Goal: Information Seeking & Learning: Learn about a topic

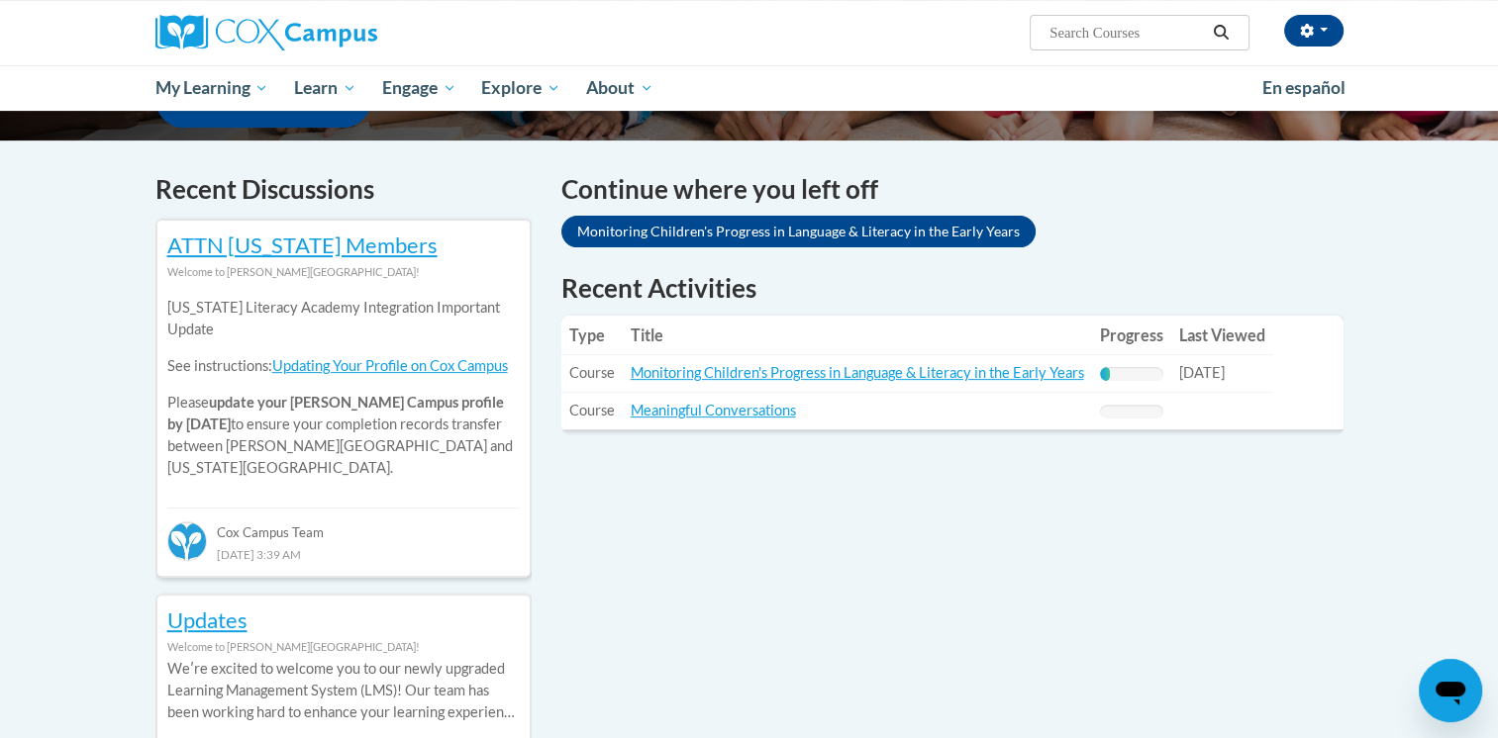
scroll to position [554, 0]
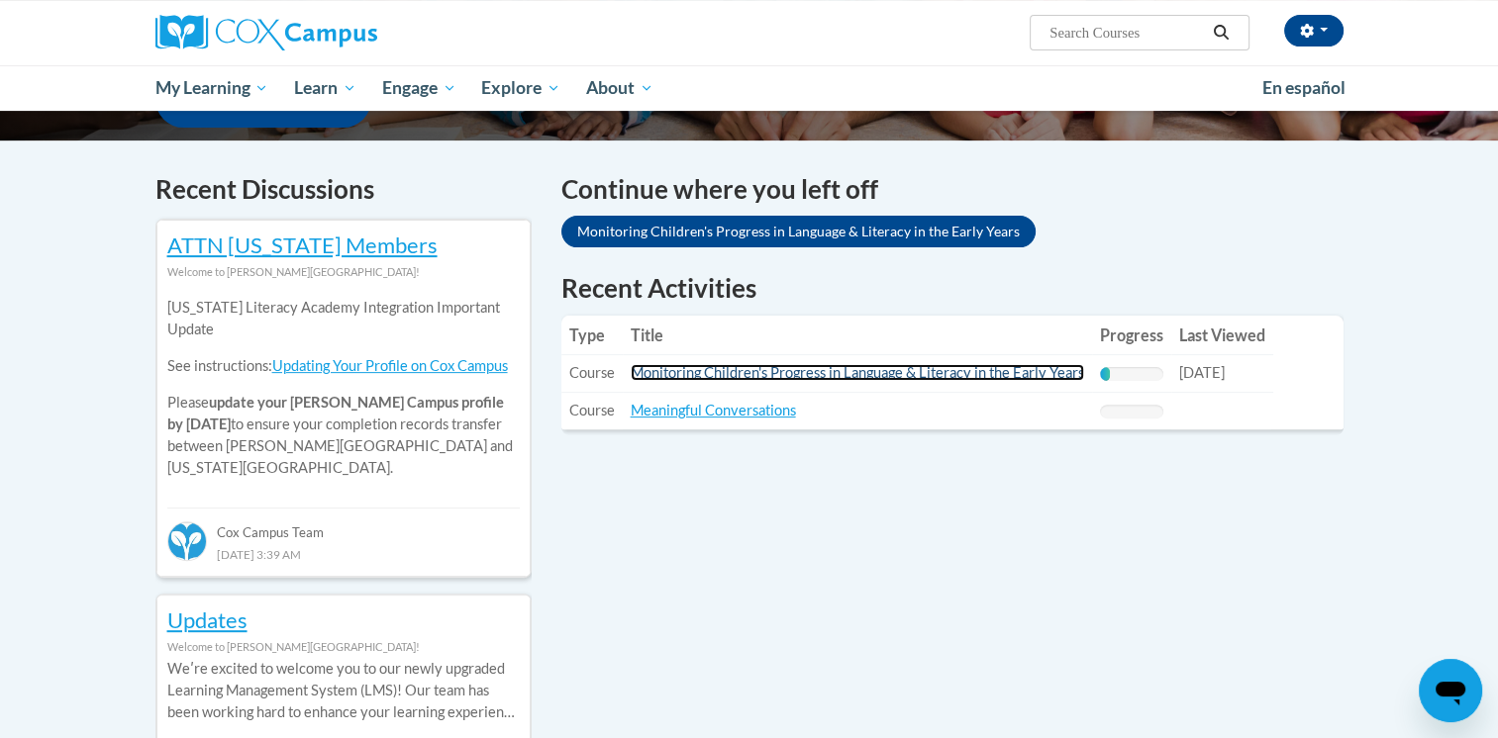
click at [823, 374] on link "Monitoring Children's Progress in Language & Literacy in the Early Years" at bounding box center [857, 372] width 453 height 17
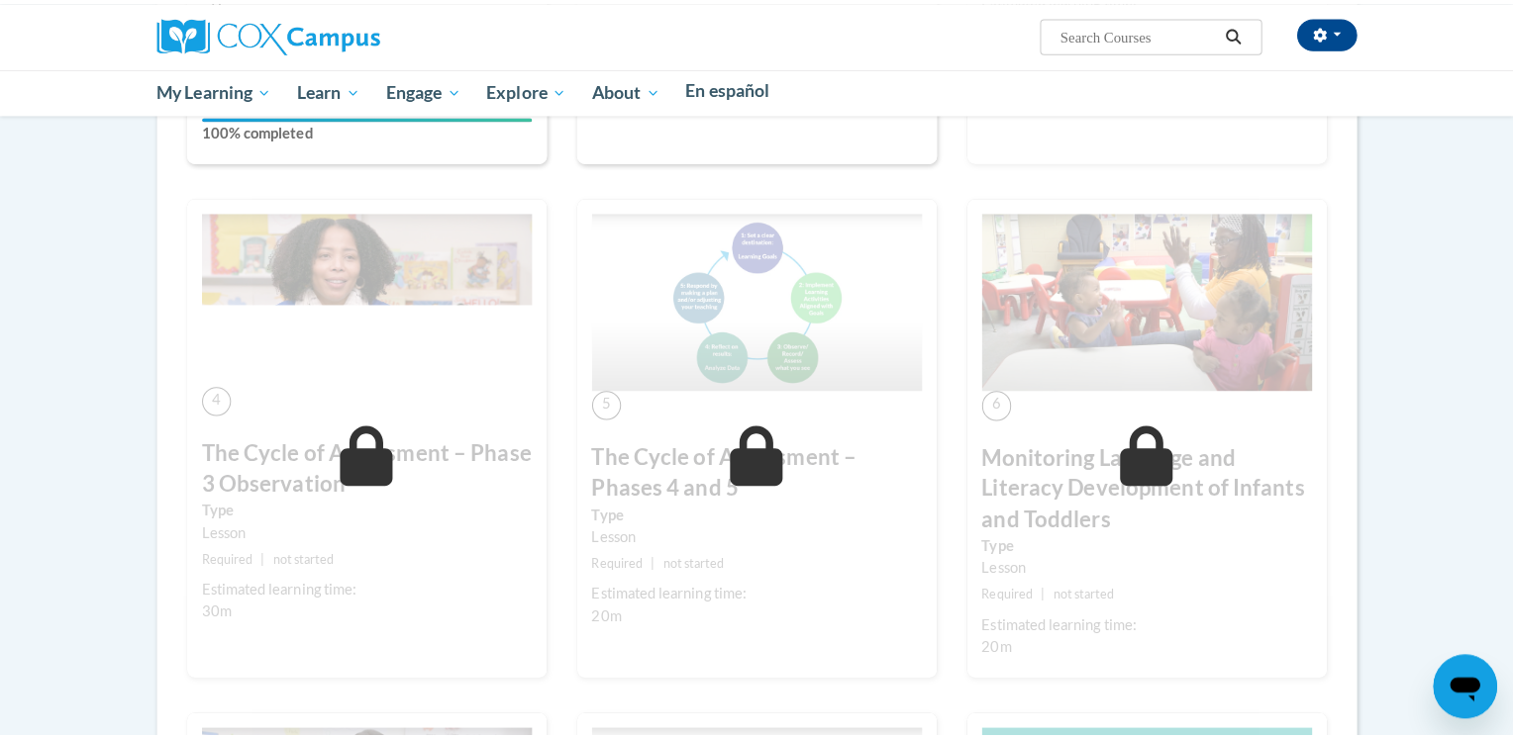
scroll to position [1790, 0]
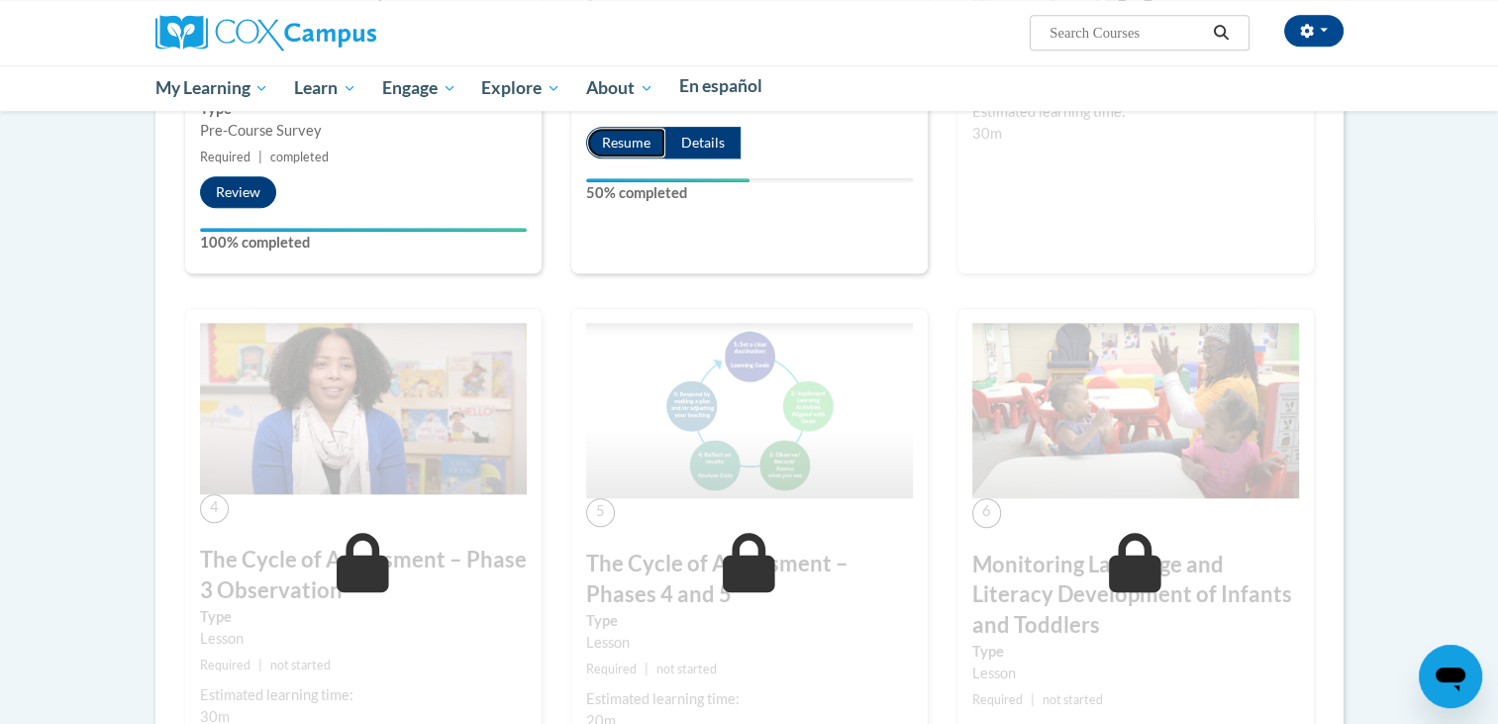
click at [641, 158] on button "Resume" at bounding box center [626, 143] width 80 height 32
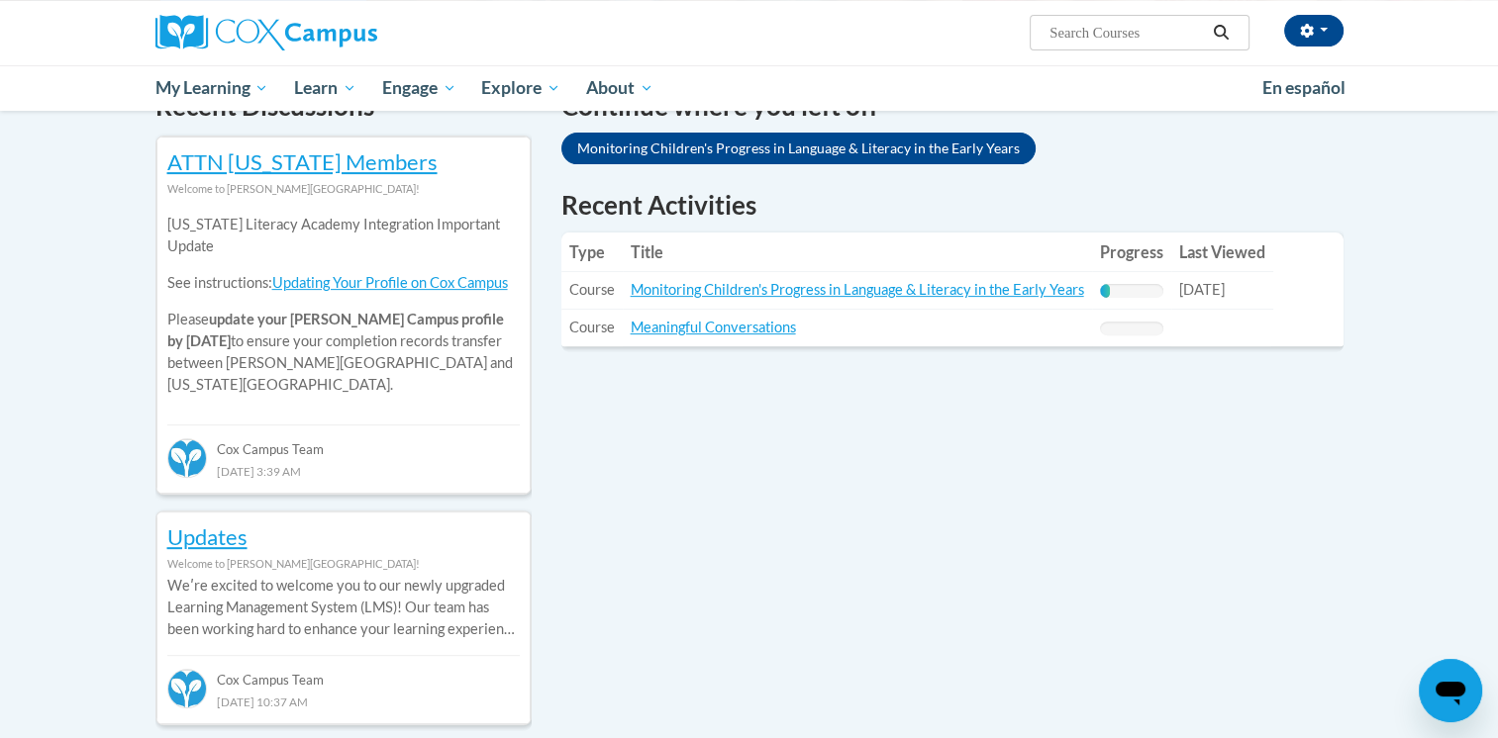
scroll to position [639, 0]
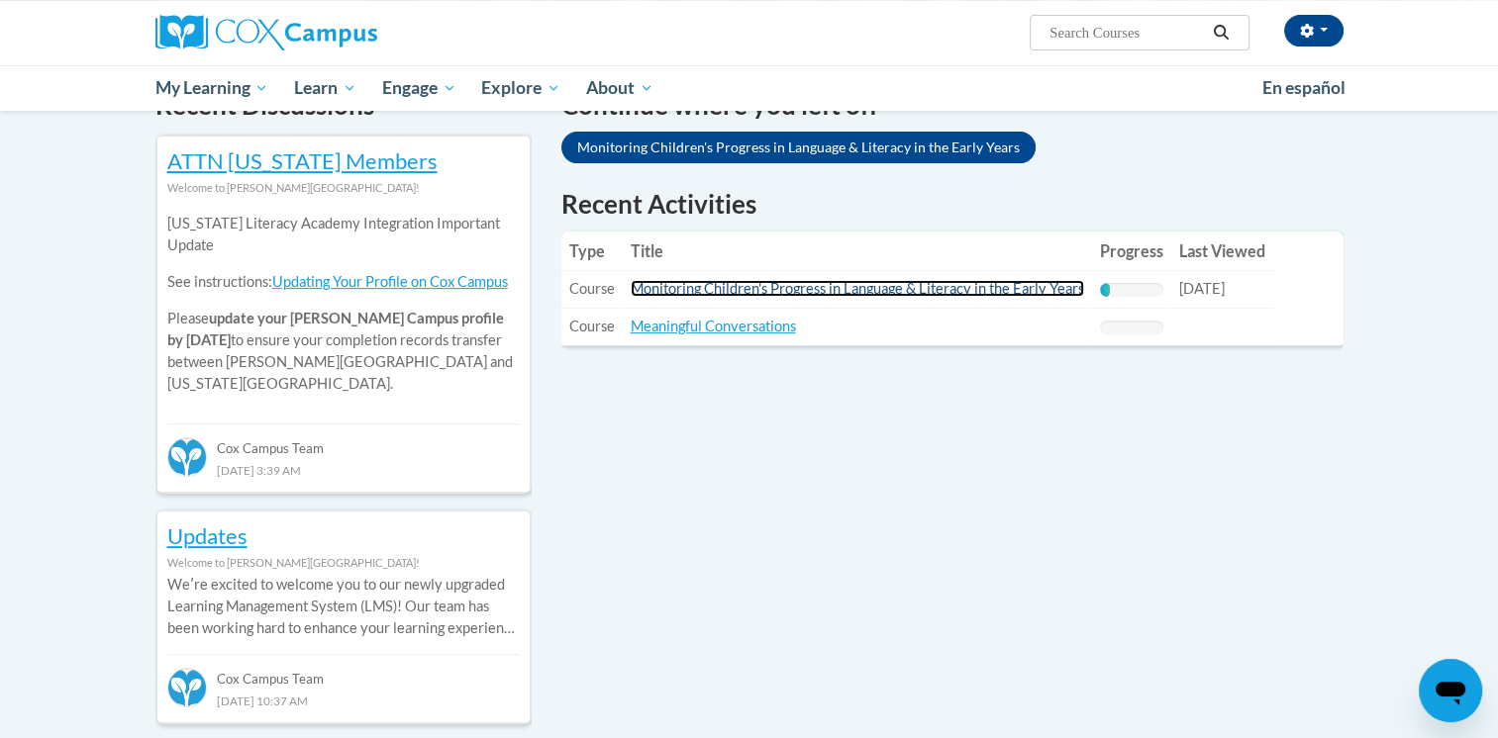
click at [759, 294] on link "Monitoring Children's Progress in Language & Literacy in the Early Years" at bounding box center [857, 288] width 453 height 17
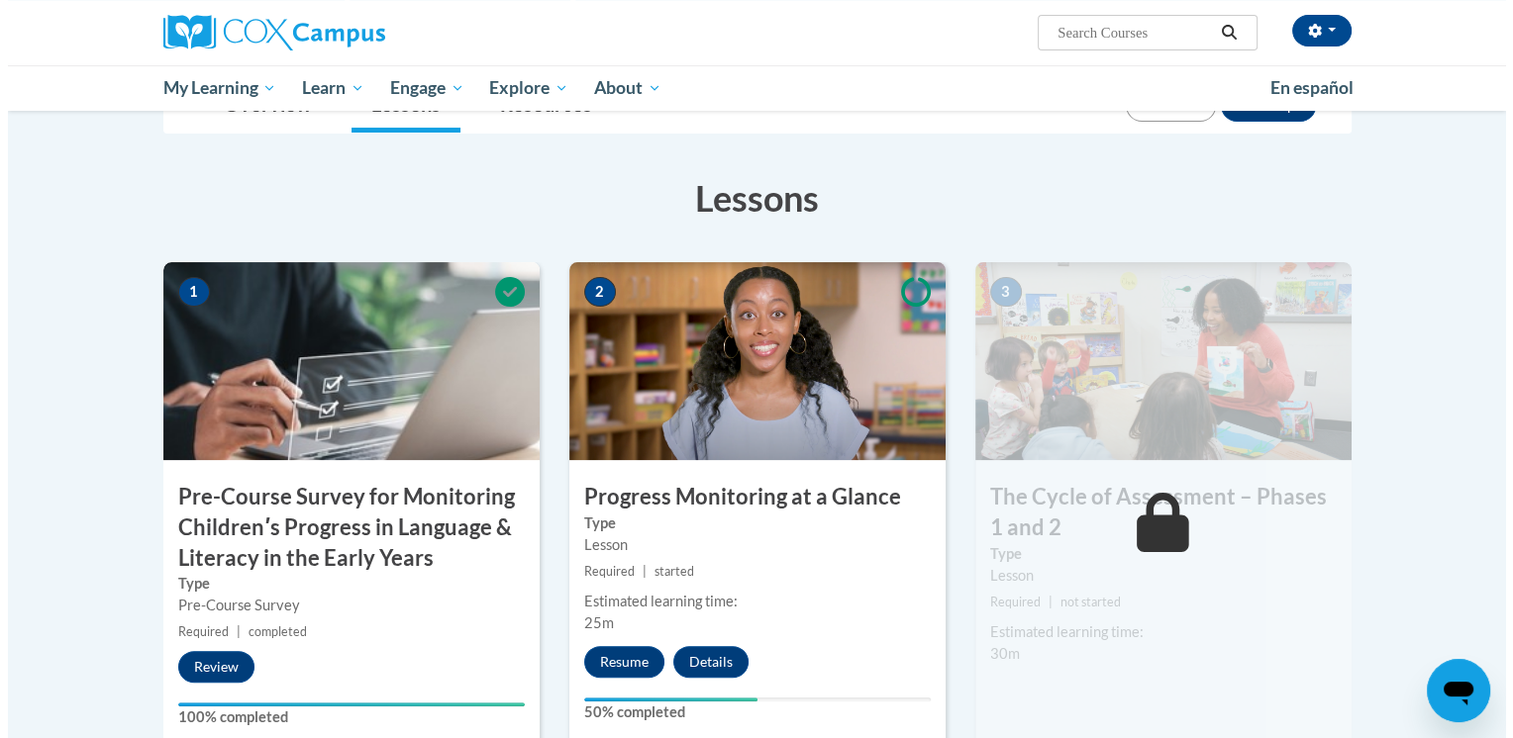
scroll to position [299, 0]
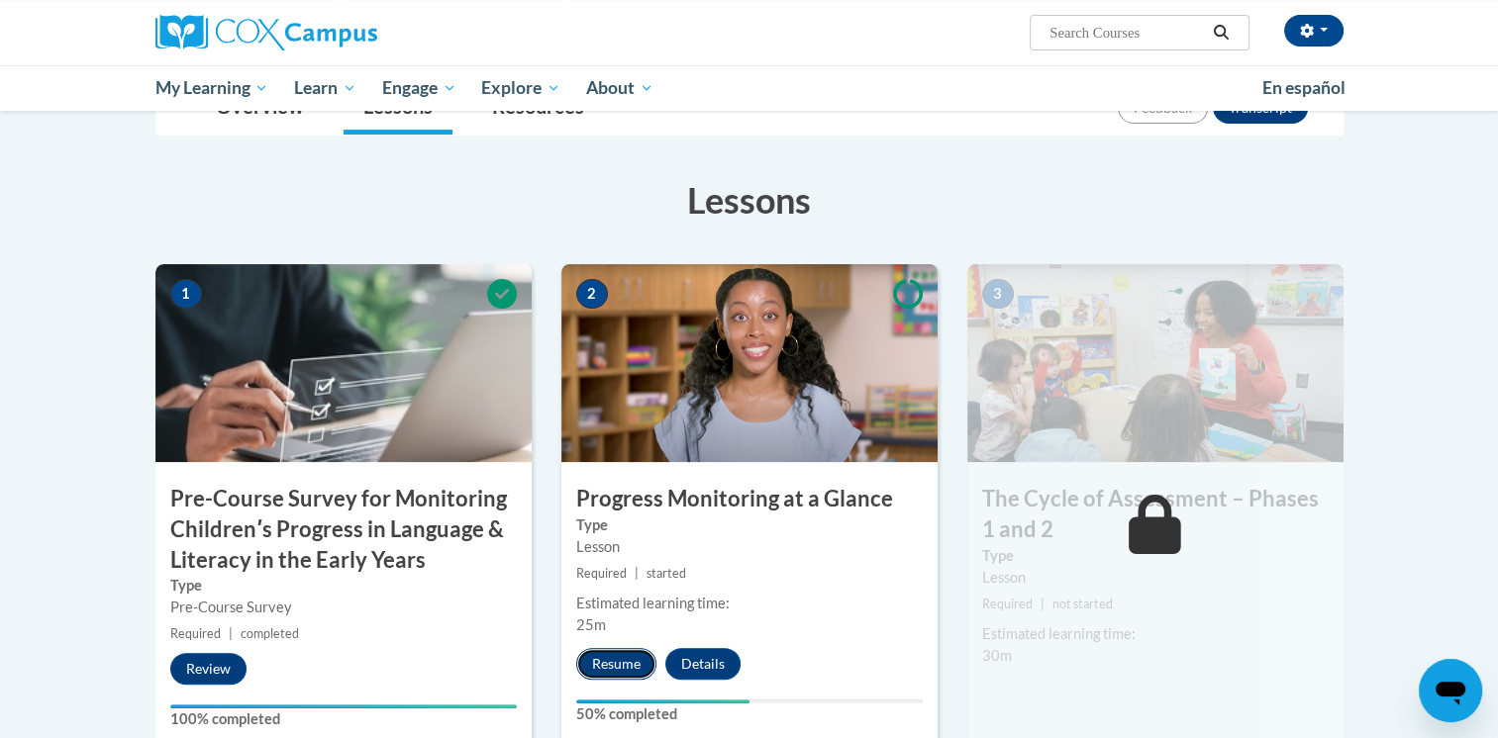
click at [618, 663] on button "Resume" at bounding box center [616, 664] width 80 height 32
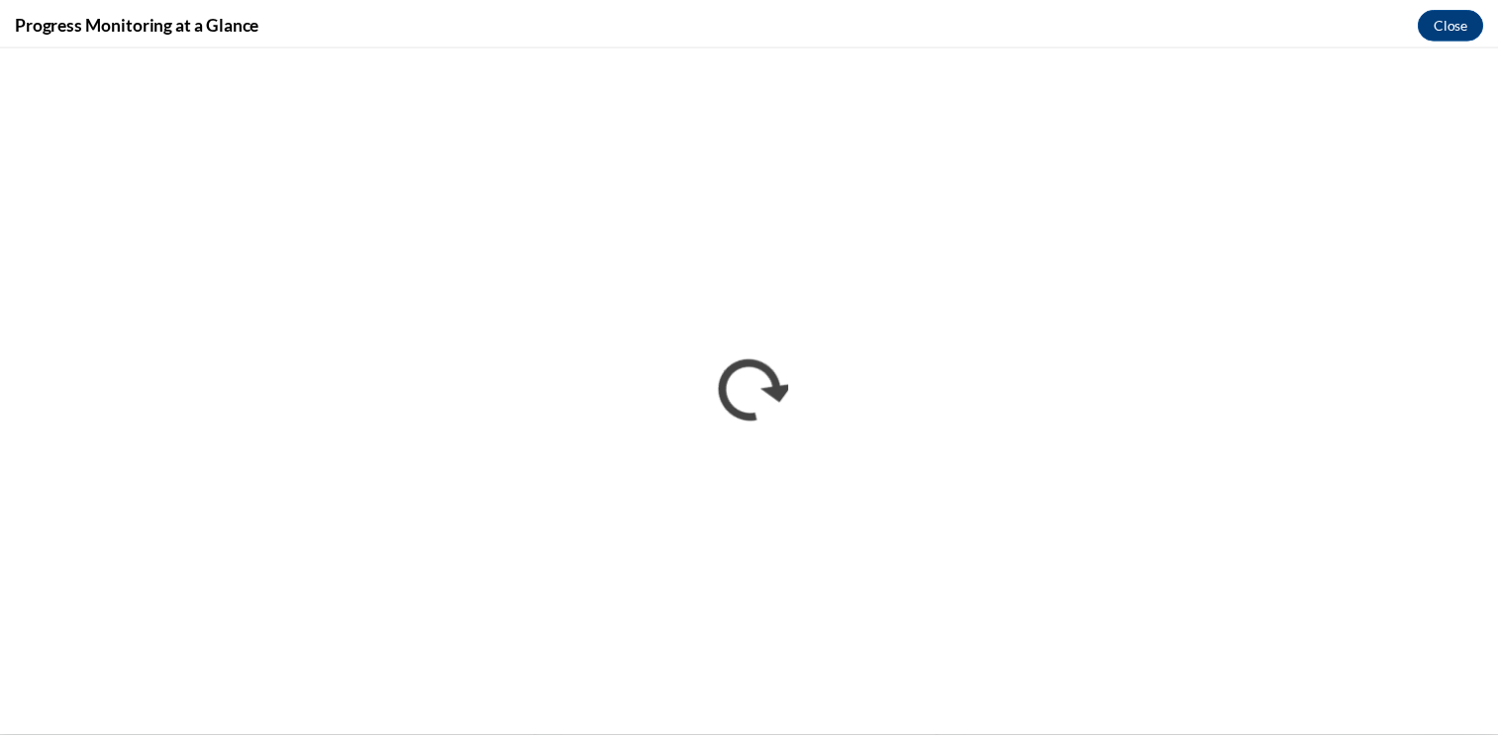
scroll to position [0, 0]
click at [1443, 22] on button "Close" at bounding box center [1464, 22] width 66 height 32
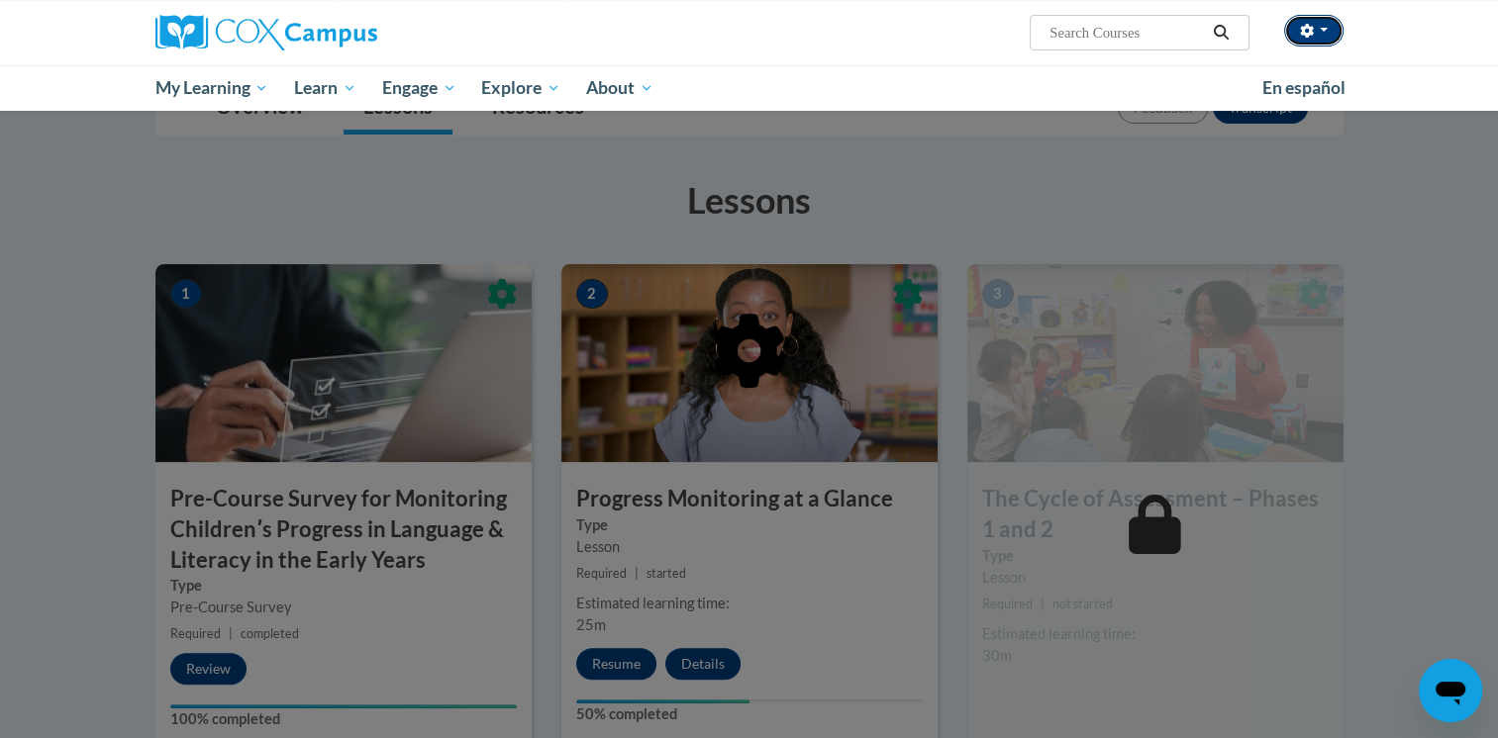
click at [1317, 34] on button "button" at bounding box center [1313, 31] width 59 height 32
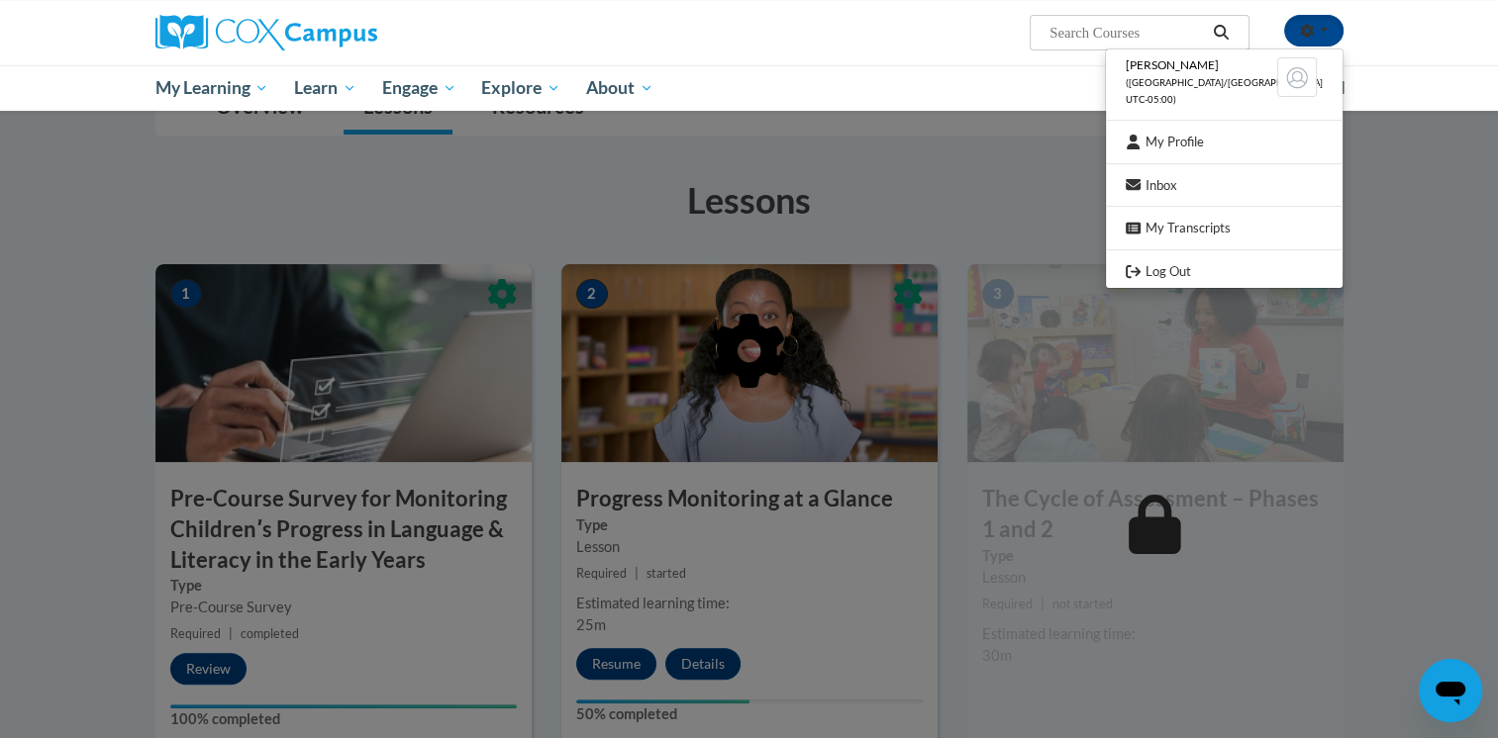
click at [1172, 272] on div at bounding box center [749, 452] width 1188 height 376
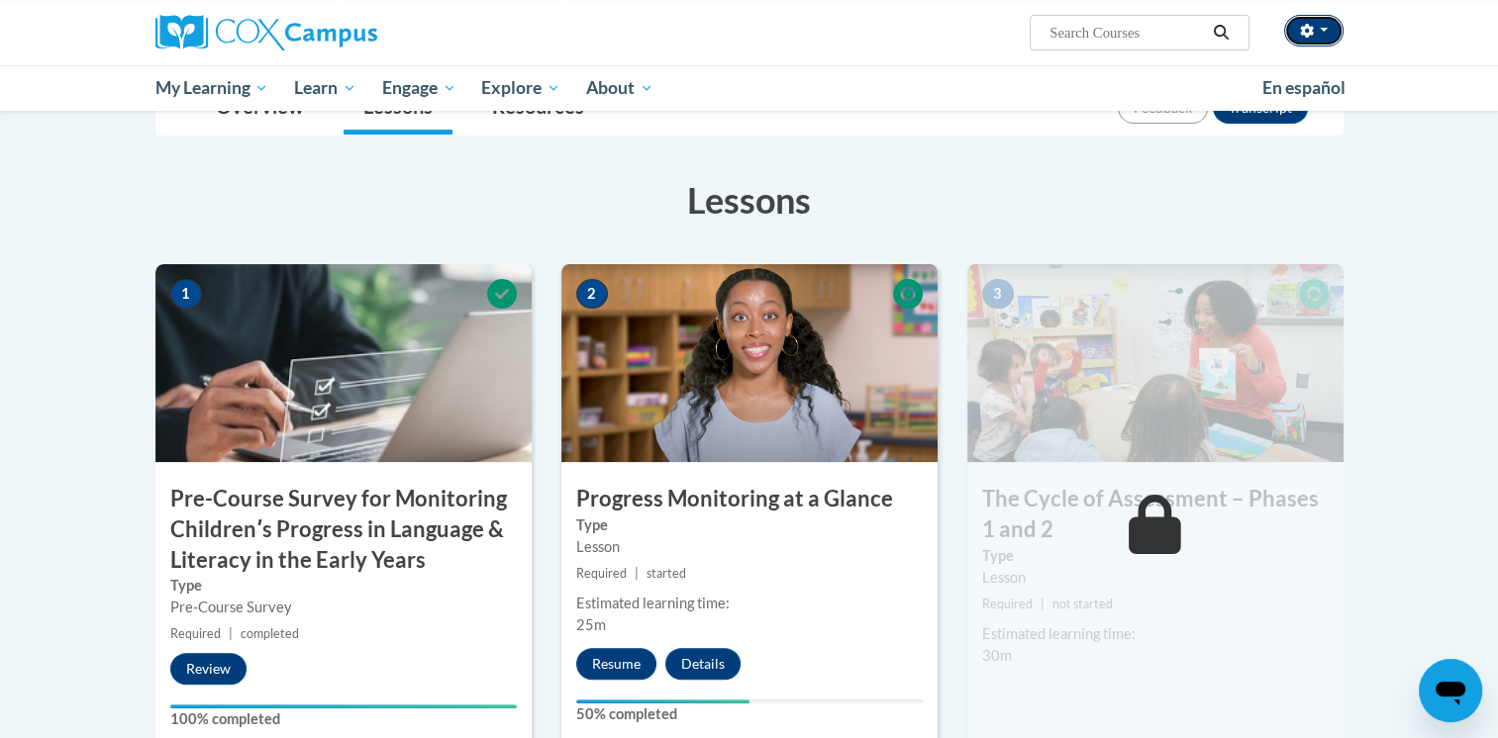
click at [1304, 26] on icon "button" at bounding box center [1306, 31] width 13 height 14
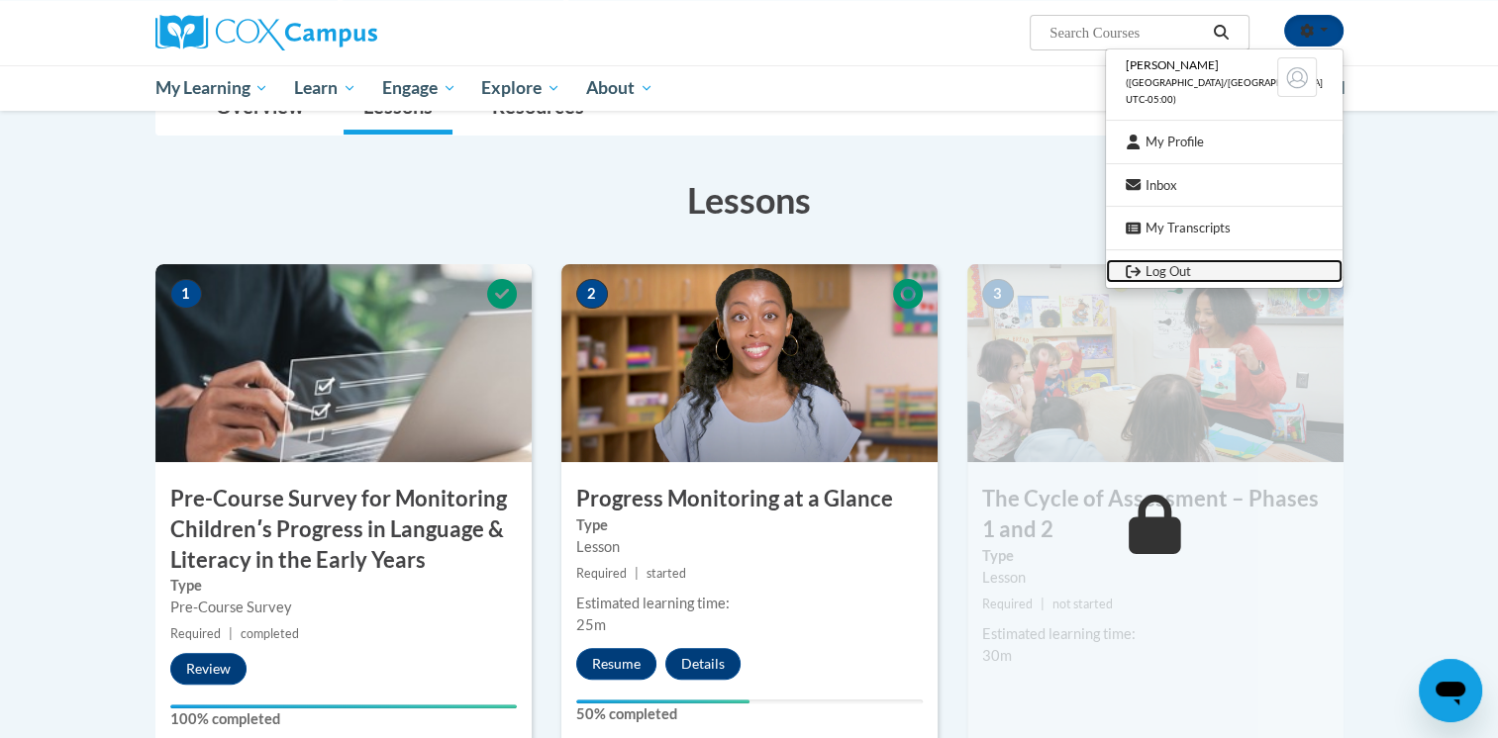
click at [1176, 272] on link "Log Out" at bounding box center [1224, 271] width 237 height 25
